Goal: Task Accomplishment & Management: Use online tool/utility

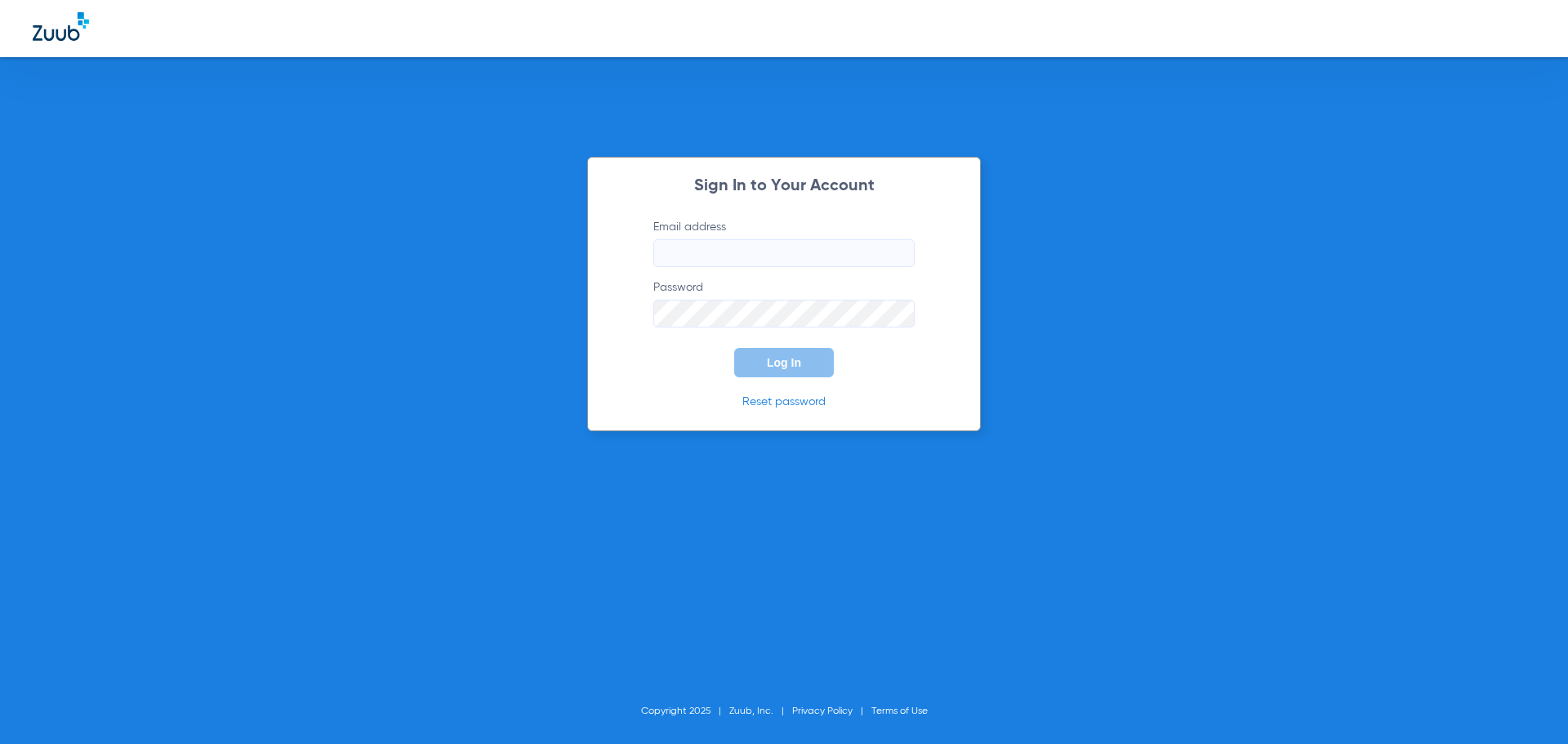
type input "[EMAIL_ADDRESS][DOMAIN_NAME]"
click at [1227, 383] on div "Sign In to Your Account Email address [EMAIL_ADDRESS][DOMAIN_NAME] Password Log…" at bounding box center [784, 372] width 1568 height 744
click at [817, 335] on form "Email address [EMAIL_ADDRESS][DOMAIN_NAME] Password Log In" at bounding box center [784, 298] width 311 height 158
click at [786, 368] on span "Log In" at bounding box center [784, 362] width 35 height 13
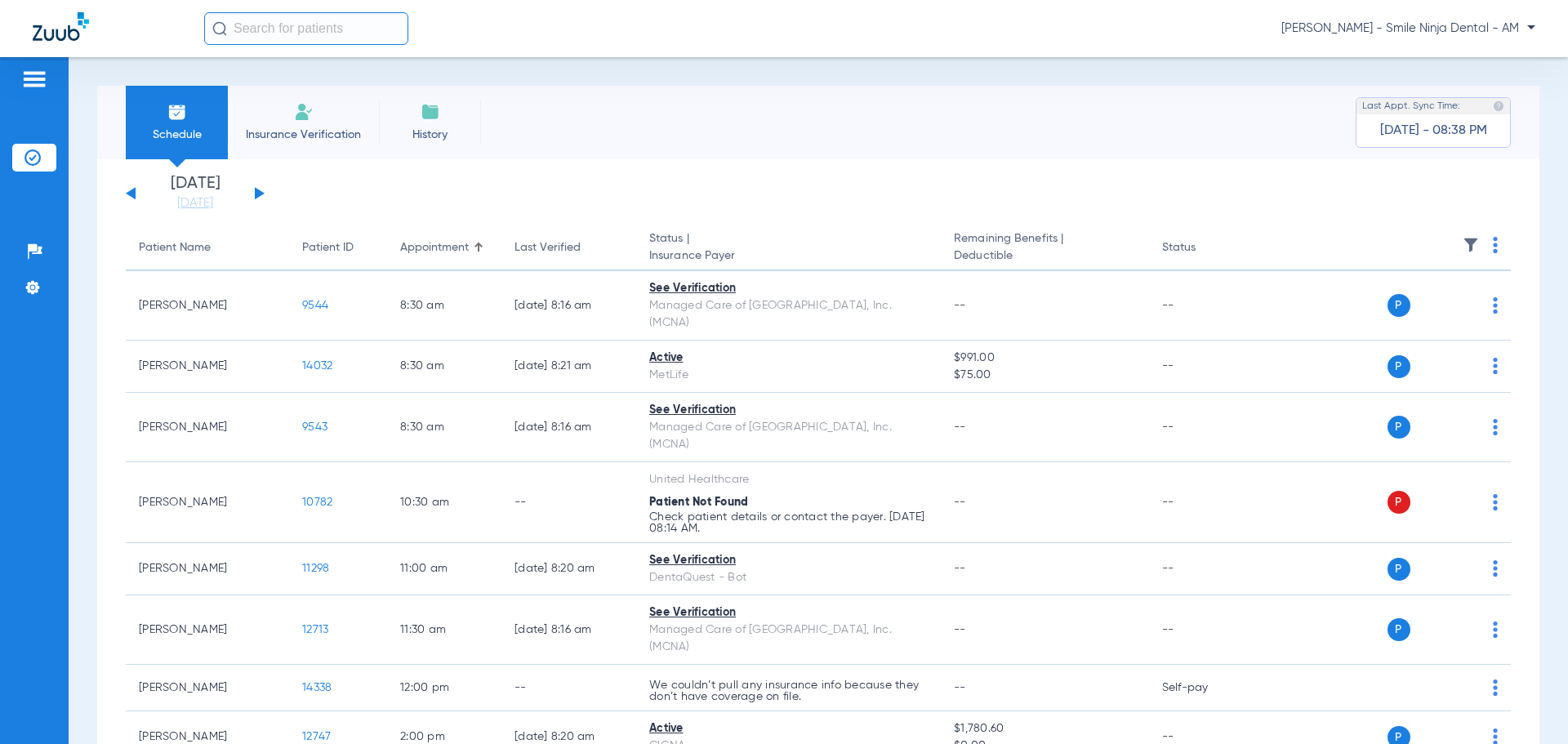
click at [1493, 245] on img at bounding box center [1495, 244] width 5 height 16
click at [1485, 242] on div at bounding box center [784, 372] width 1568 height 744
click at [1479, 248] on th at bounding box center [1386, 248] width 253 height 46
click at [1493, 247] on img at bounding box center [1495, 244] width 5 height 16
click at [1440, 305] on span "Verify All" at bounding box center [1423, 310] width 98 height 11
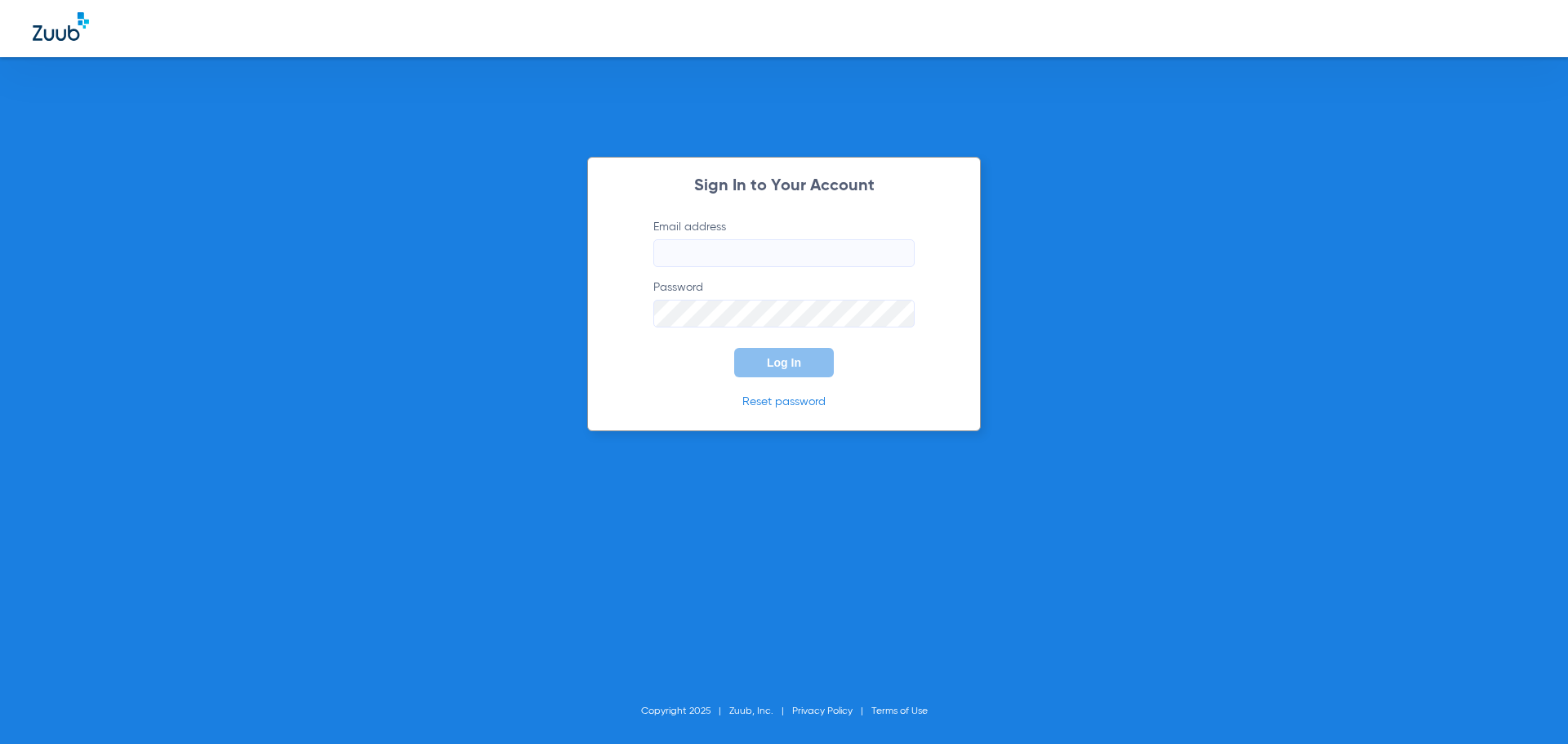
type input "[EMAIL_ADDRESS][DOMAIN_NAME]"
